Goal: Find specific page/section: Find specific page/section

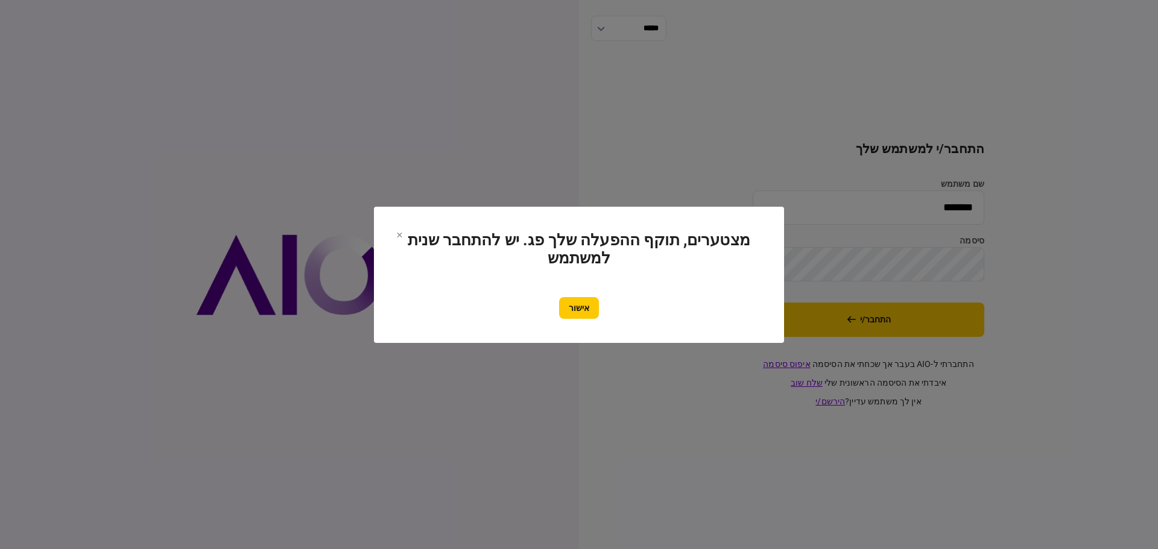
click at [575, 310] on button "אישור" at bounding box center [579, 308] width 40 height 22
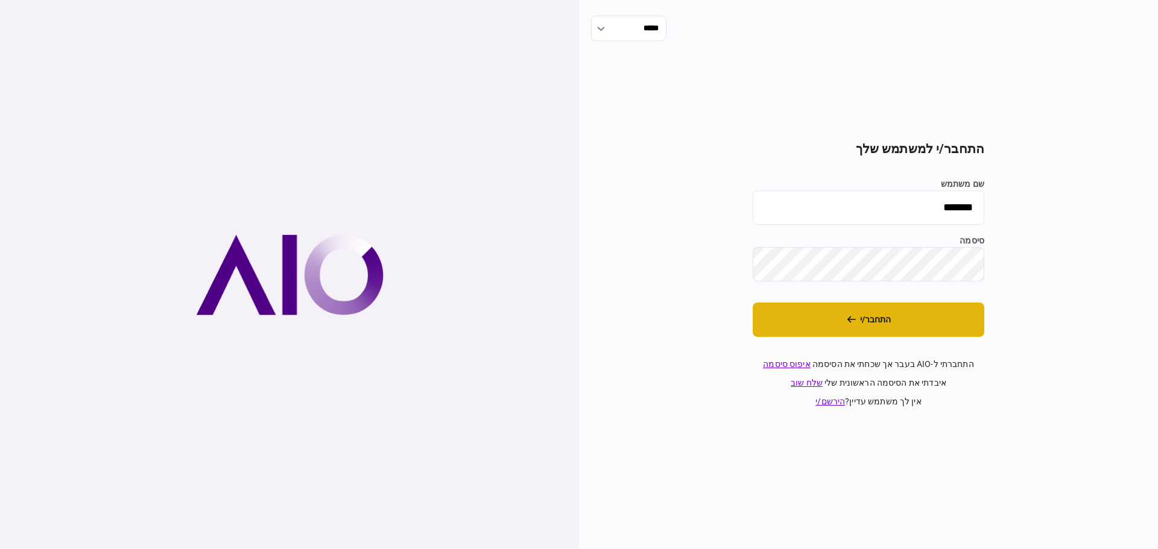
click at [851, 321] on icon "התחבר/י" at bounding box center [851, 319] width 9 height 8
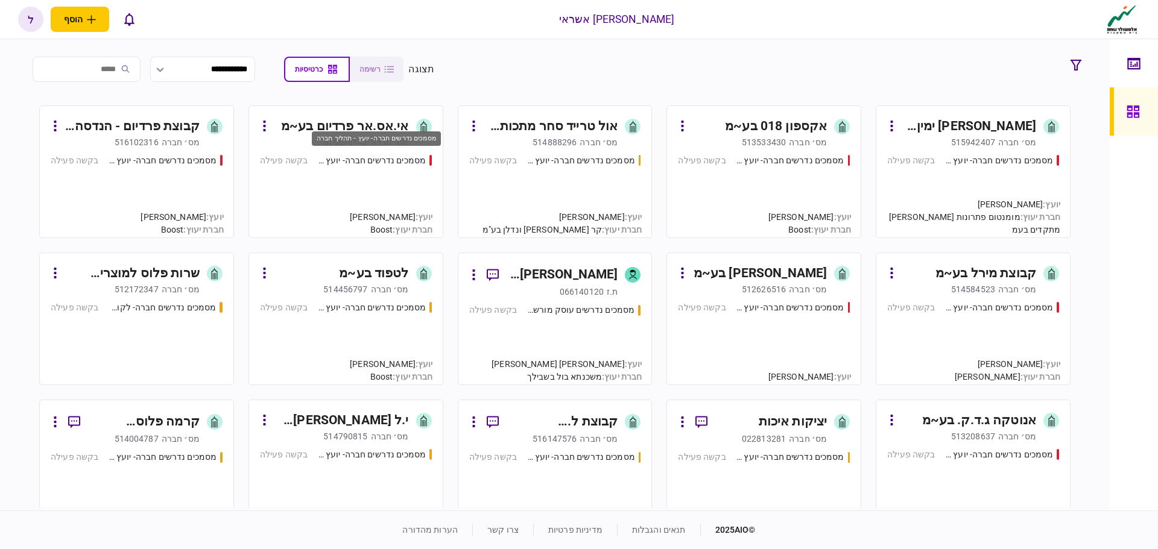
click at [371, 159] on div "מסמכים נדרשים חברה- יועץ - תהליך חברה" at bounding box center [371, 160] width 109 height 13
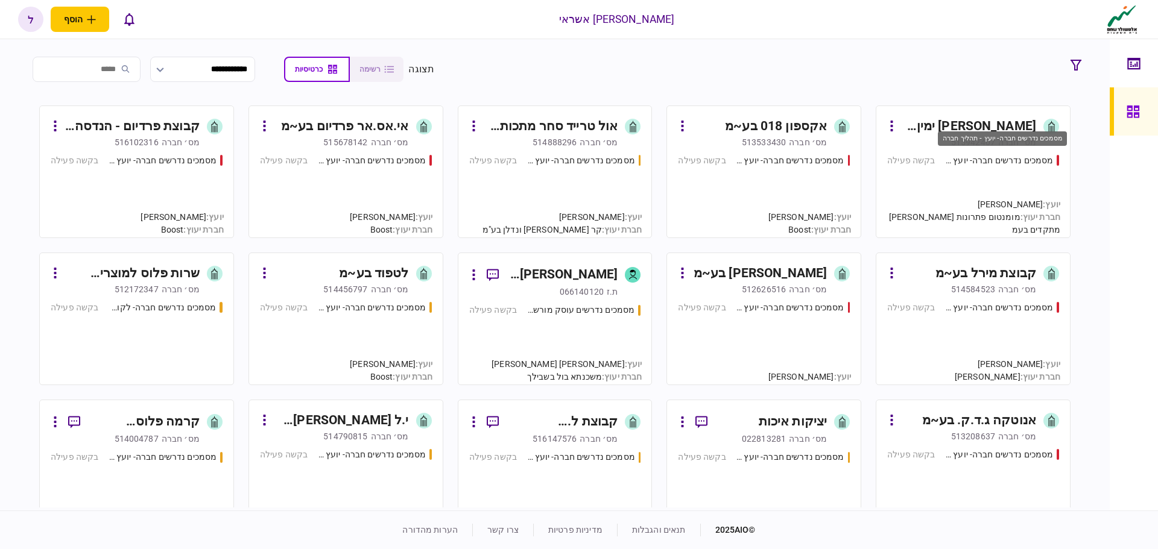
click at [999, 166] on div "מסמכים נדרשים חברה- יועץ - תהליך חברה" at bounding box center [999, 160] width 109 height 13
